Goal: Ask a question: Seek information or help from site administrators or community

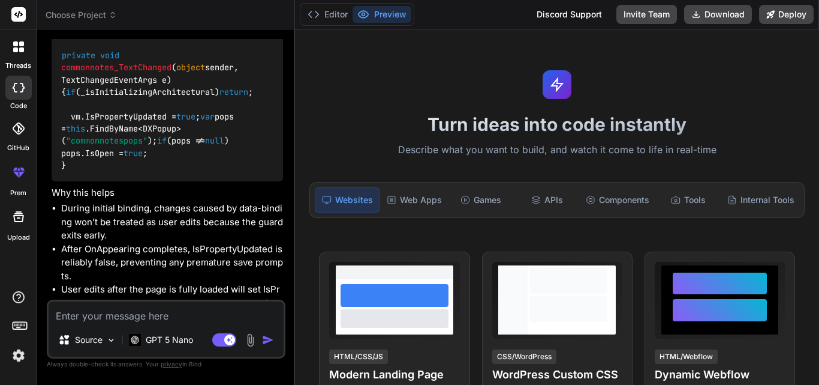
scroll to position [40285, 0]
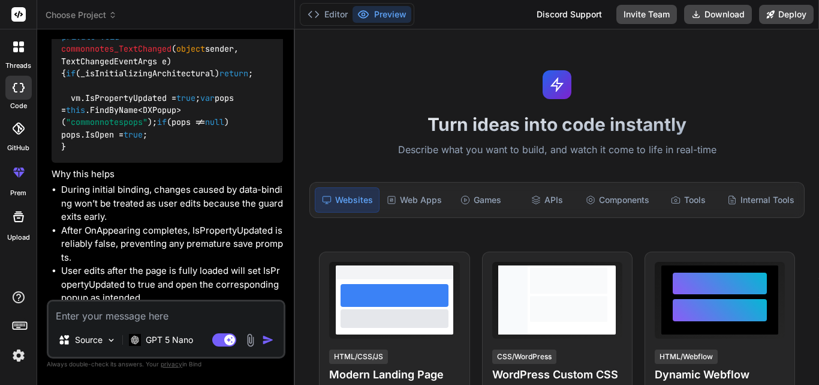
drag, startPoint x: 100, startPoint y: 188, endPoint x: 217, endPoint y: 220, distance: 121.6
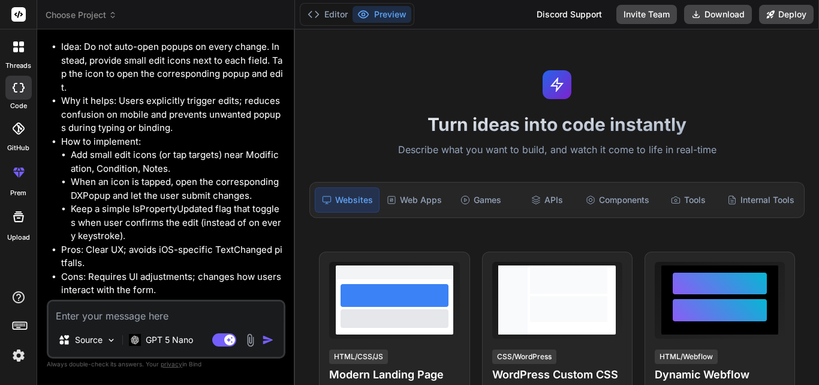
scroll to position [41686, 0]
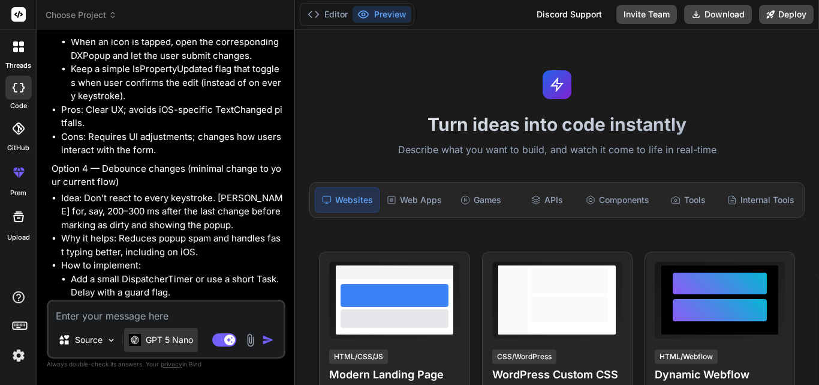
click at [170, 340] on p "GPT 5 Nano" at bounding box center [169, 340] width 47 height 12
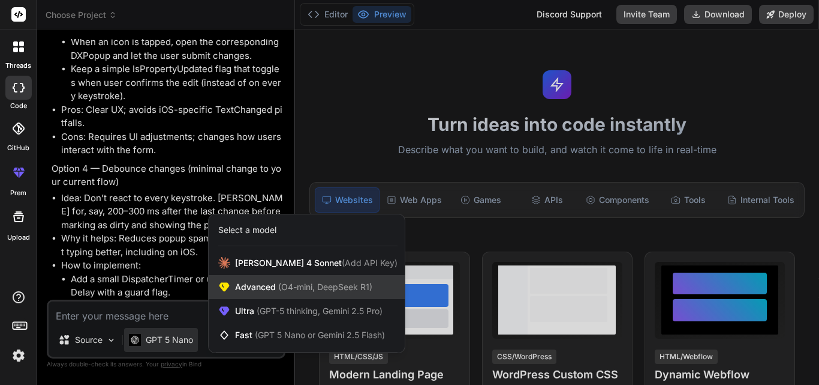
click at [263, 288] on span "Advanced (O4-mini, DeepSeek R1)" at bounding box center [303, 287] width 137 height 12
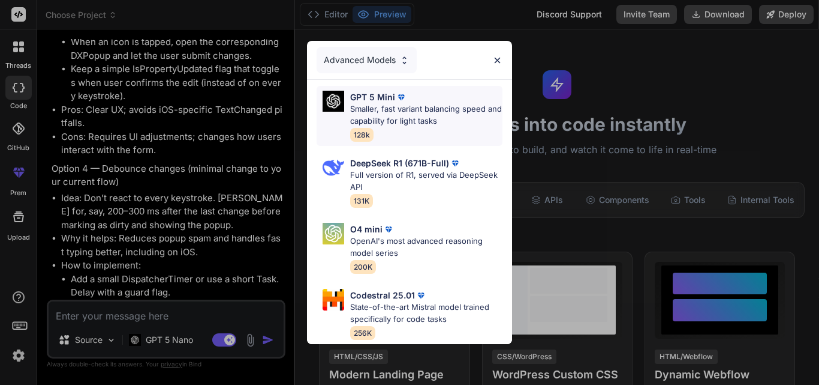
click at [371, 91] on p "GPT 5 Mini" at bounding box center [372, 97] width 45 height 13
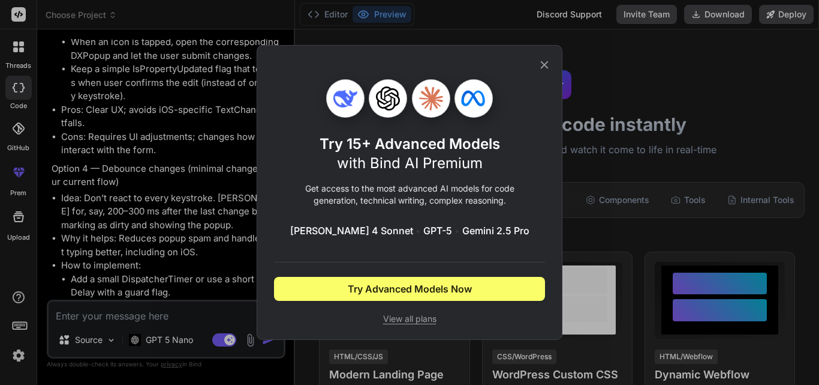
click at [542, 58] on div "Try 15+ Advanced Models with Bind AI Premium Get access to the most advanced AI…" at bounding box center [409, 192] width 271 height 293
click at [542, 62] on icon at bounding box center [545, 65] width 8 height 8
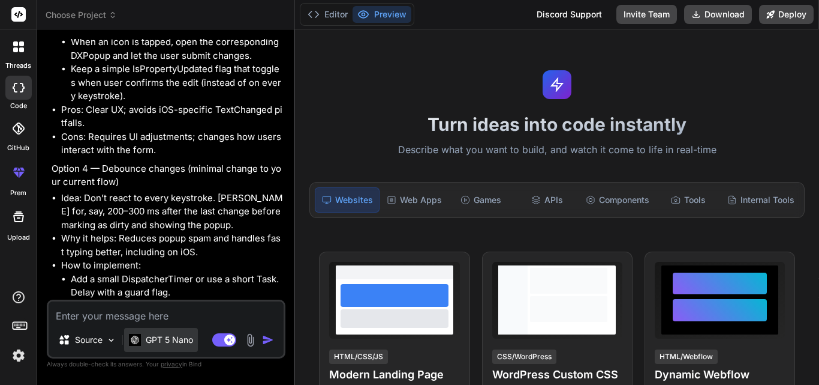
click at [193, 339] on p "GPT 5 Nano" at bounding box center [169, 340] width 47 height 12
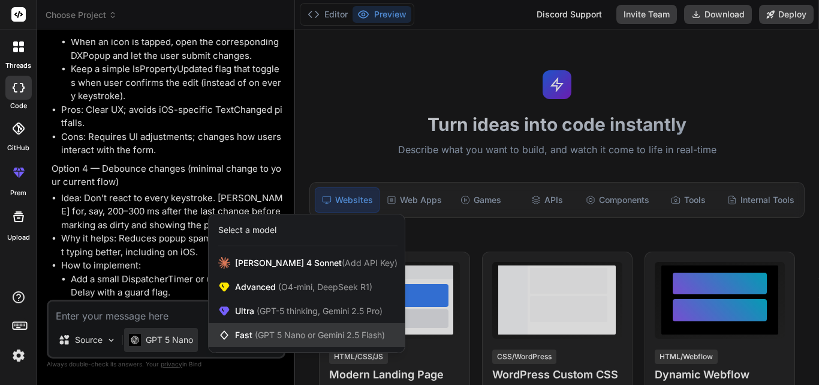
click at [245, 331] on span "Fast (GPT 5 Nano or Gemini 2.5 Flash)" at bounding box center [310, 335] width 150 height 12
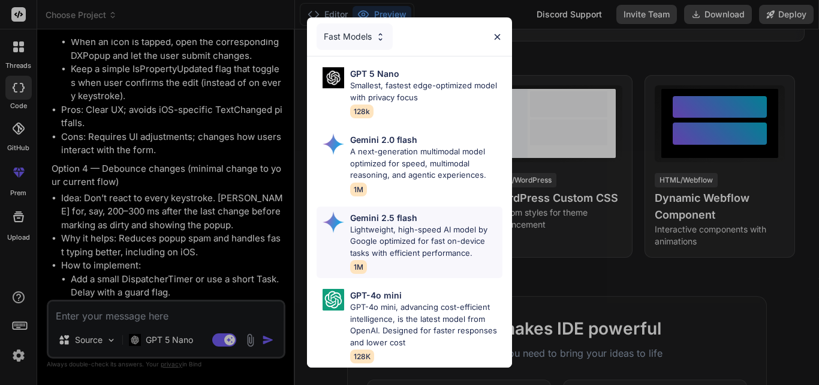
scroll to position [0, 0]
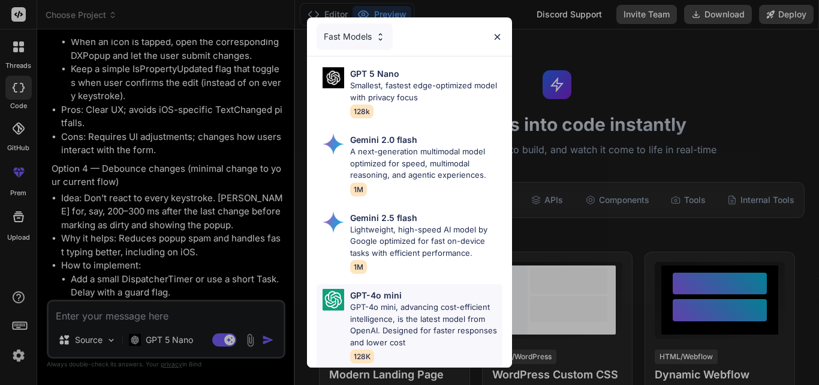
click at [377, 310] on p "GPT-4o mini, advancing cost-efficient intelligence, is the latest model from Op…" at bounding box center [426, 324] width 152 height 47
type textarea "x"
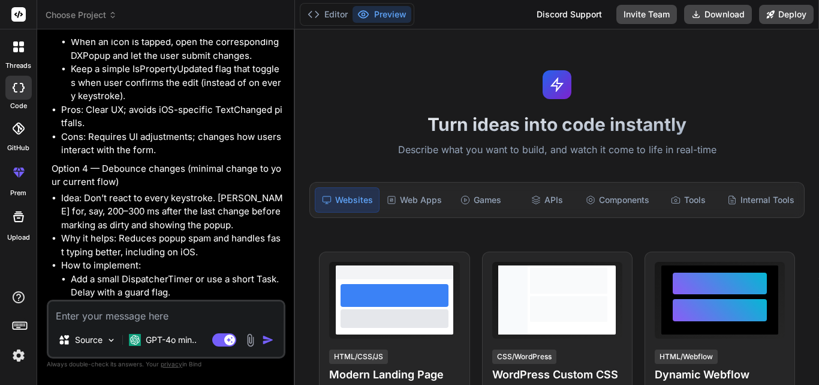
click at [169, 314] on textarea at bounding box center [166, 312] width 235 height 22
paste textarea "TabPage_ItemHeaderTapped"
type textarea "TabPage_ItemHeaderTapped"
type textarea "x"
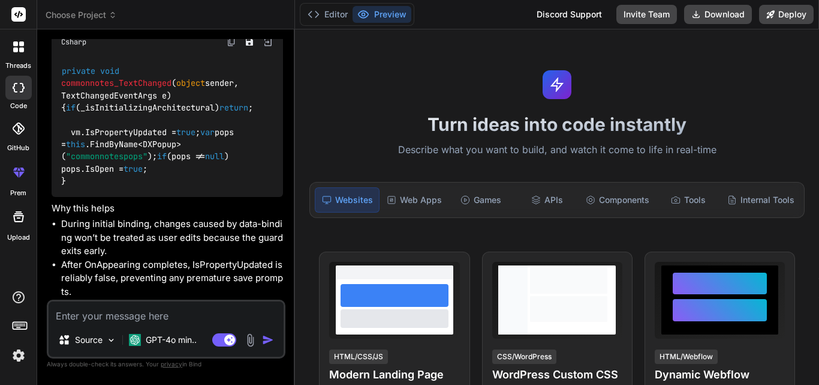
scroll to position [40246, 0]
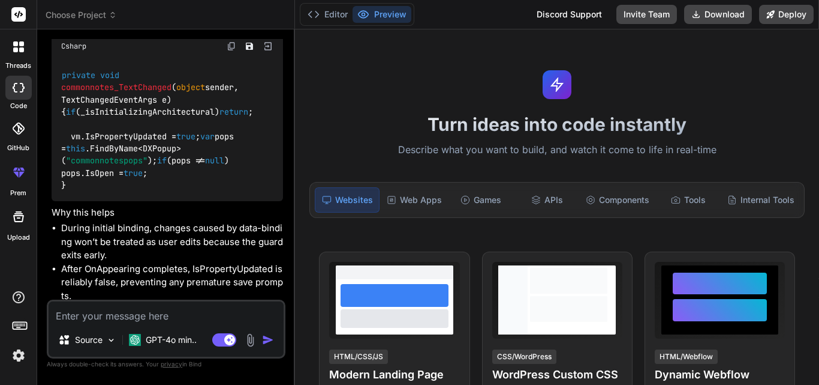
drag, startPoint x: 106, startPoint y: 129, endPoint x: 44, endPoint y: 114, distance: 63.6
click at [44, 114] on div "Bind AI Web Search Created with Pixso. Code Generator You Build an Instagram-in…" at bounding box center [166, 206] width 258 height 355
copy p "Is there other way to handle this as its not working in iOS mobile"
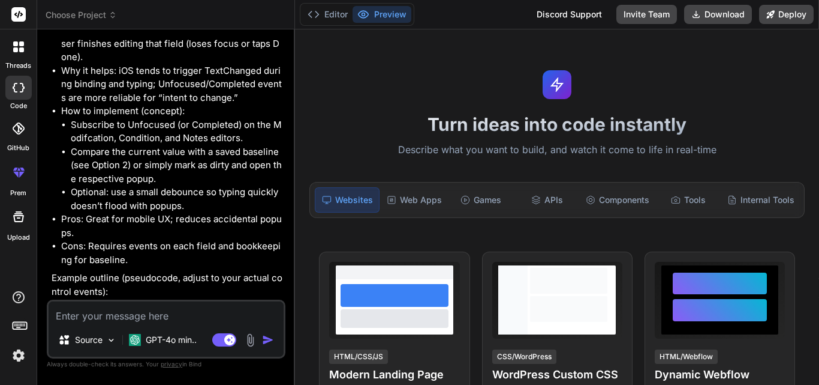
scroll to position [40786, 0]
click at [106, 323] on div "Source GPT-4o min.. Agent Mode. When this toggle is activated, AI automatically…" at bounding box center [166, 328] width 239 height 59
click at [106, 321] on textarea at bounding box center [166, 312] width 235 height 22
paste textarea "Is there other way to handle this as its not working in iOS mobile"
type textarea "Is there other way to handle this as its not working in iOS mobile"
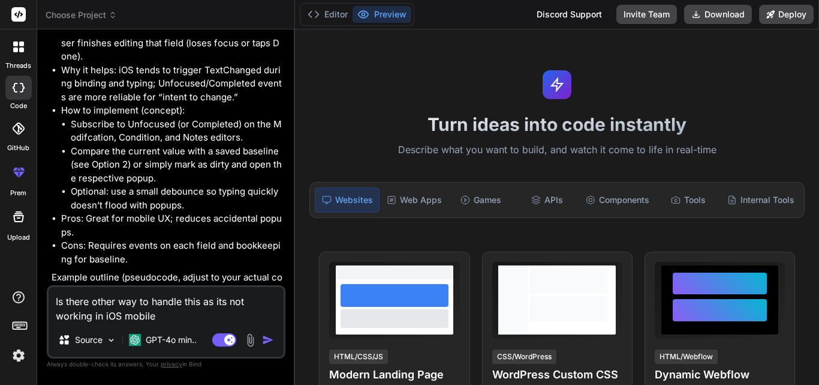
type textarea "x"
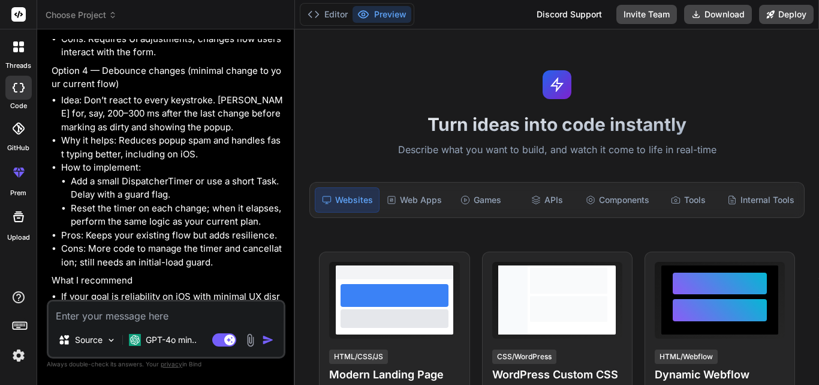
scroll to position [41824, 0]
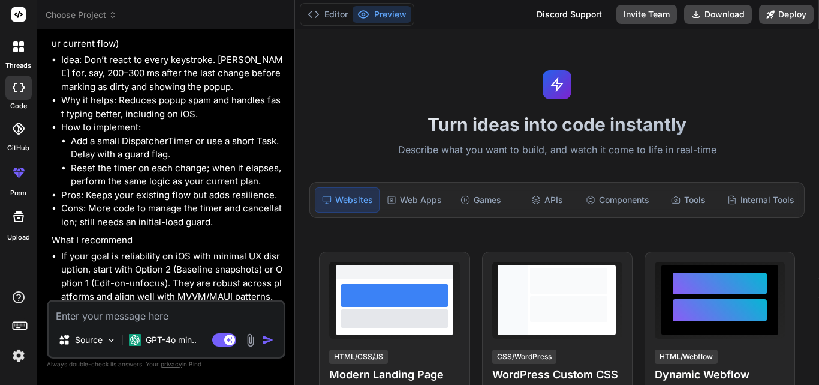
type textarea "x"
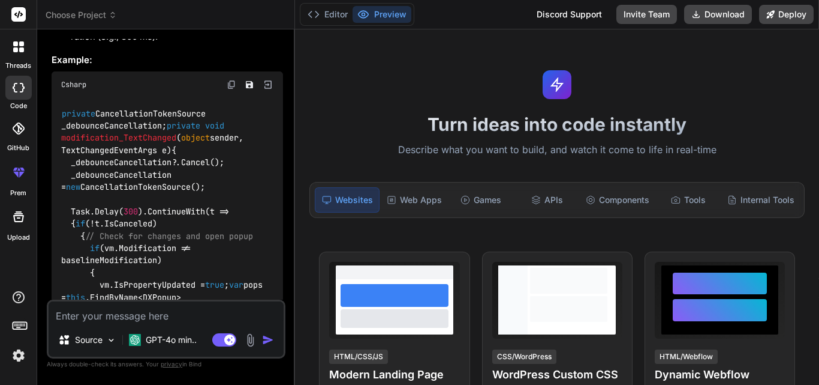
scroll to position [43376, 0]
